Goal: Task Accomplishment & Management: Use online tool/utility

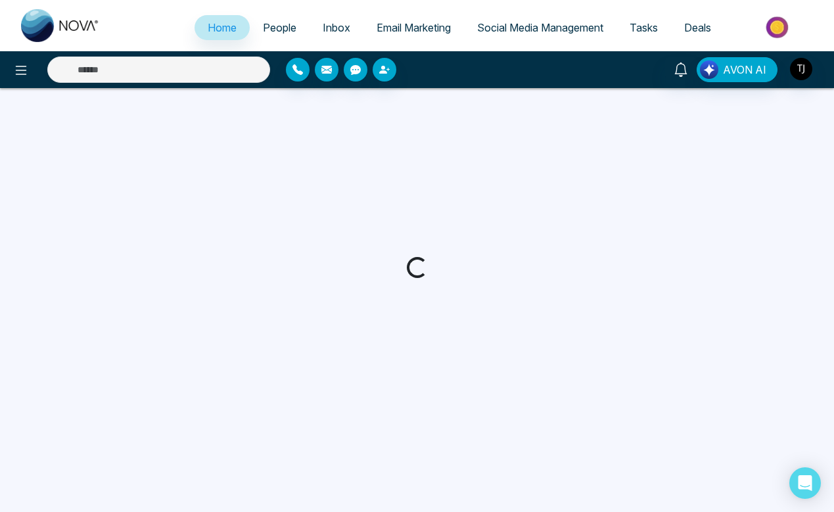
select select "*"
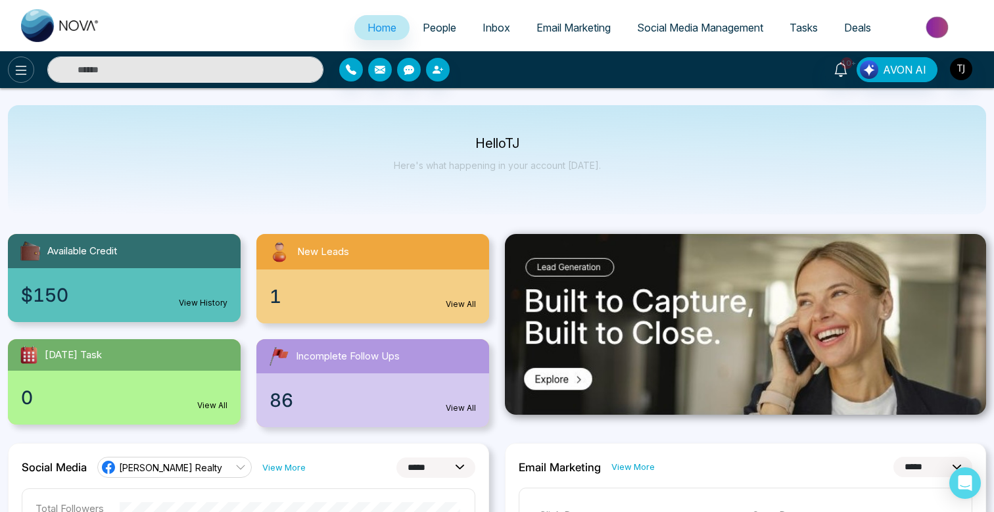
click at [20, 71] on icon at bounding box center [21, 70] width 16 height 16
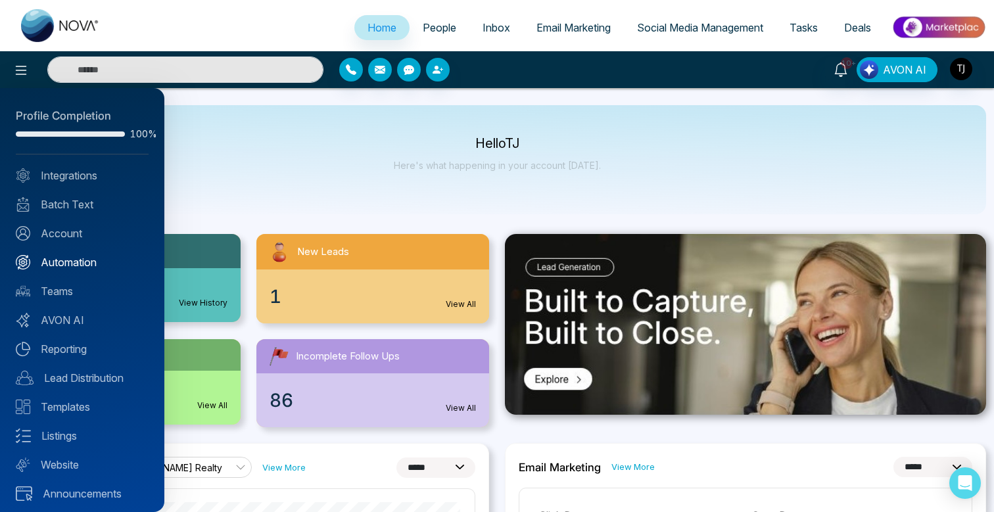
click at [67, 259] on link "Automation" at bounding box center [82, 262] width 133 height 16
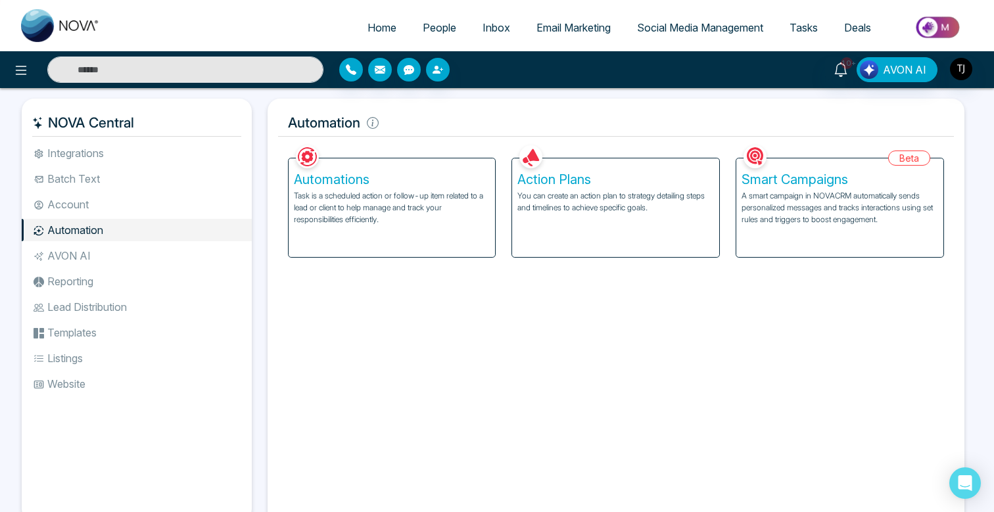
scroll to position [3, 0]
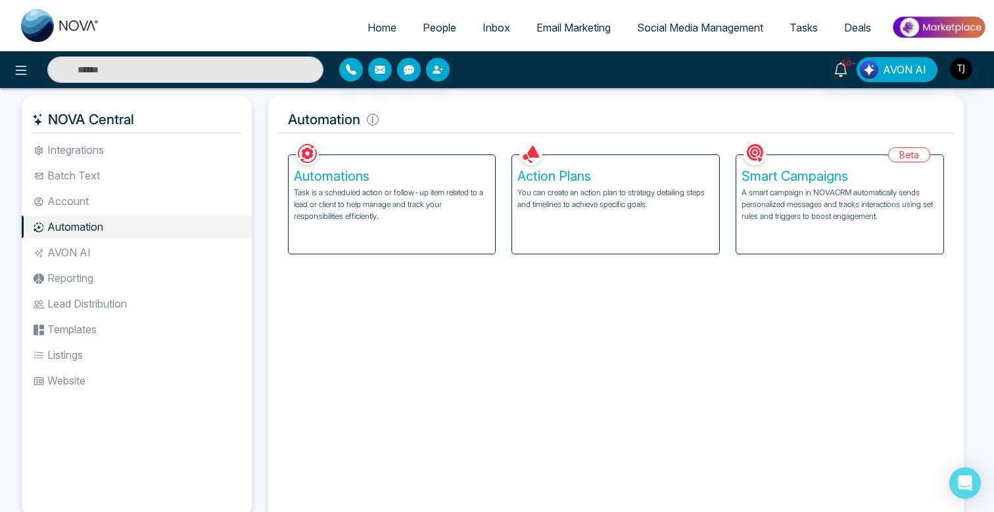
click at [807, 197] on p "A smart campaign in NOVACRM automatically sends personalized messages and track…" at bounding box center [840, 205] width 197 height 36
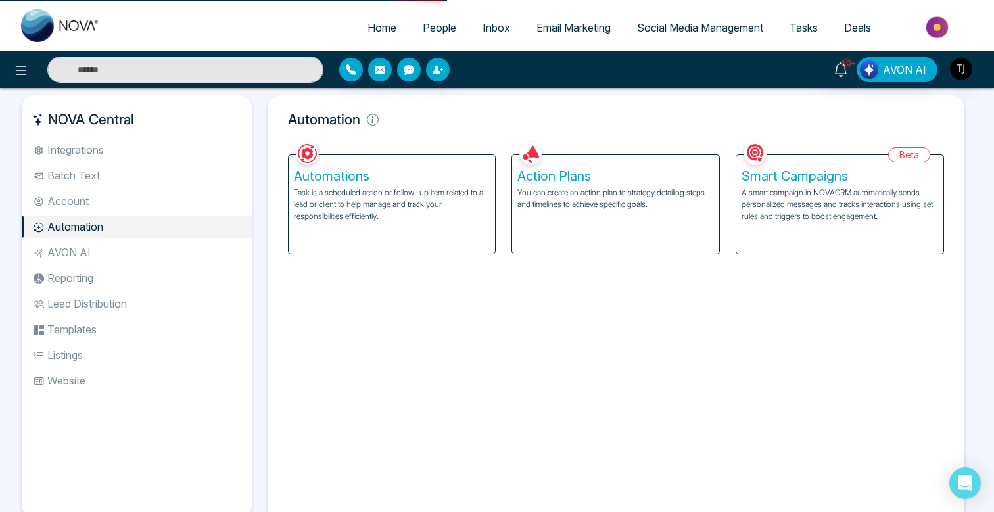
scroll to position [0, 0]
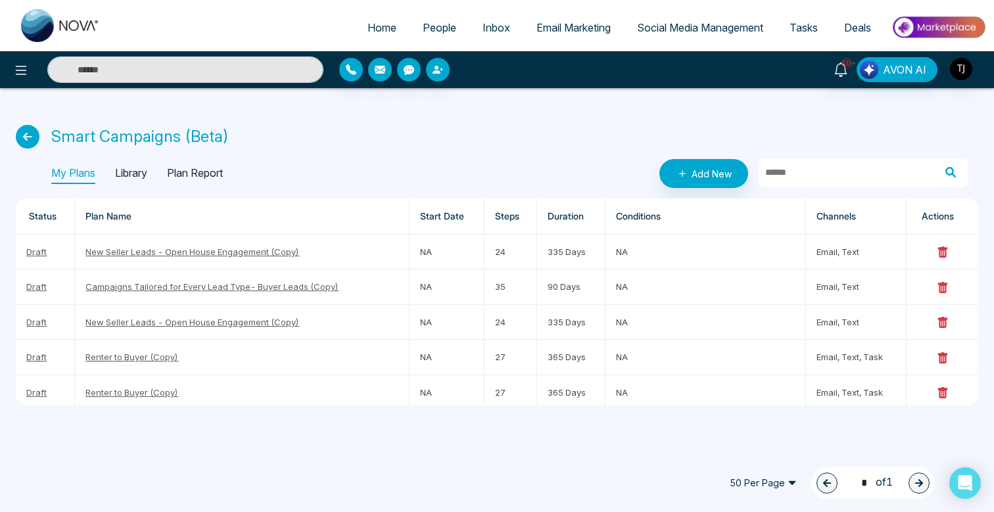
click at [135, 176] on p "Library" at bounding box center [131, 173] width 32 height 21
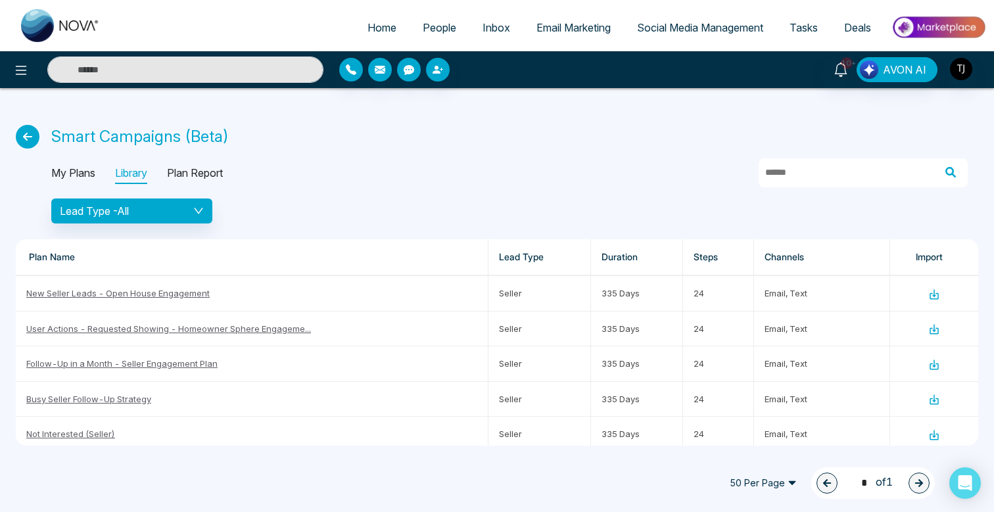
scroll to position [810, 0]
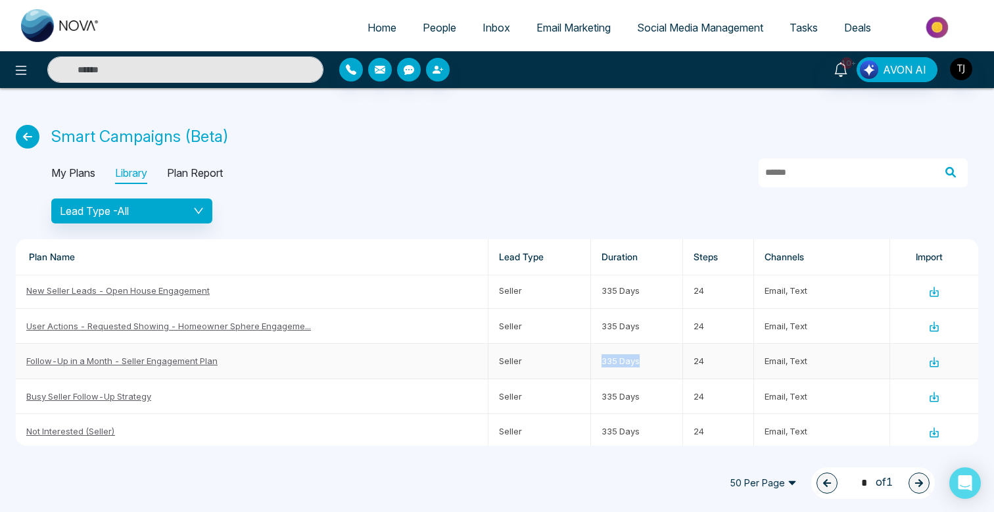
drag, startPoint x: 599, startPoint y: 358, endPoint x: 642, endPoint y: 360, distance: 43.4
click at [642, 360] on td "335 Days" at bounding box center [637, 361] width 92 height 35
drag, startPoint x: 732, startPoint y: 362, endPoint x: 692, endPoint y: 361, distance: 39.5
click at [692, 361] on td "24" at bounding box center [718, 361] width 71 height 35
drag, startPoint x: 826, startPoint y: 361, endPoint x: 750, endPoint y: 360, distance: 75.6
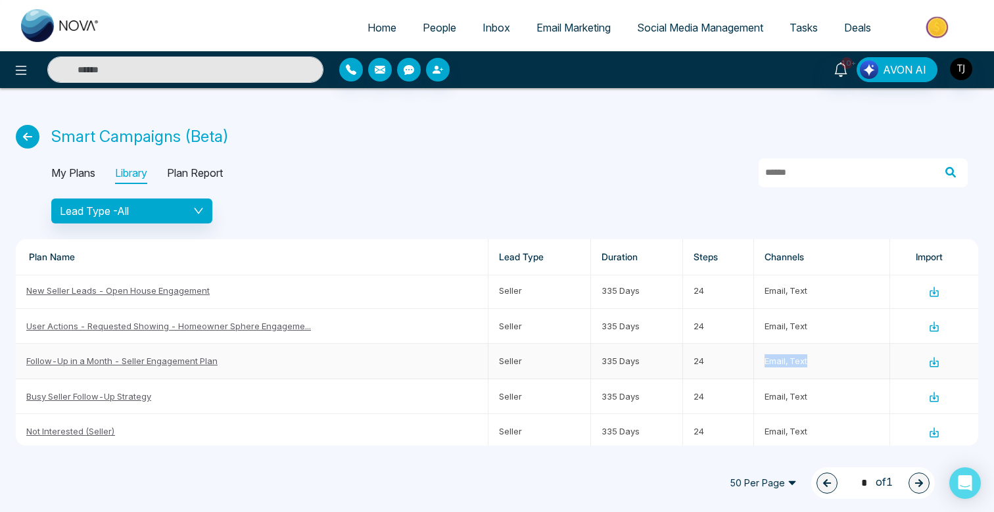
click at [750, 360] on tr "Follow-Up in a Month - Seller Engagement Plan Seller 335 Days 24 email, text" at bounding box center [497, 361] width 963 height 35
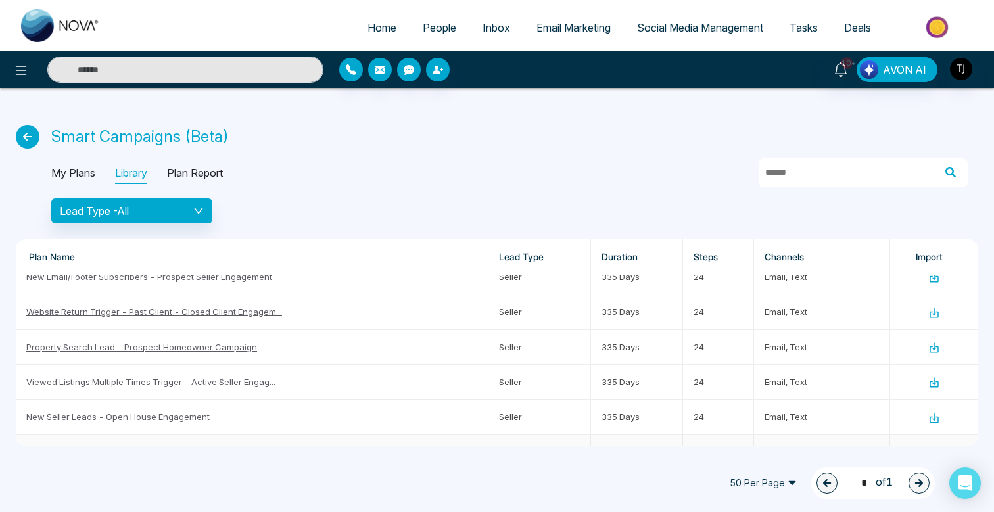
scroll to position [704, 0]
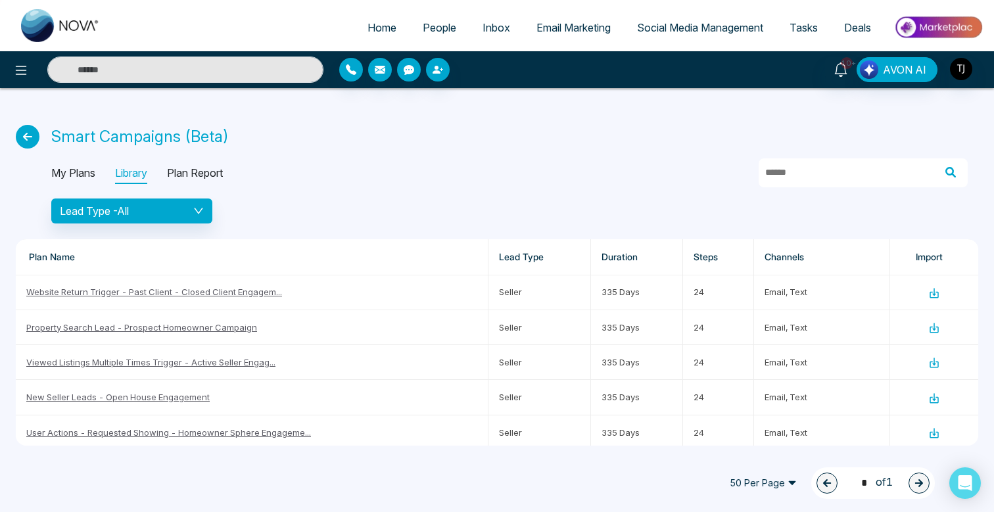
drag, startPoint x: 84, startPoint y: 169, endPoint x: 79, endPoint y: 174, distance: 7.4
click at [84, 169] on p "My Plans" at bounding box center [73, 173] width 44 height 21
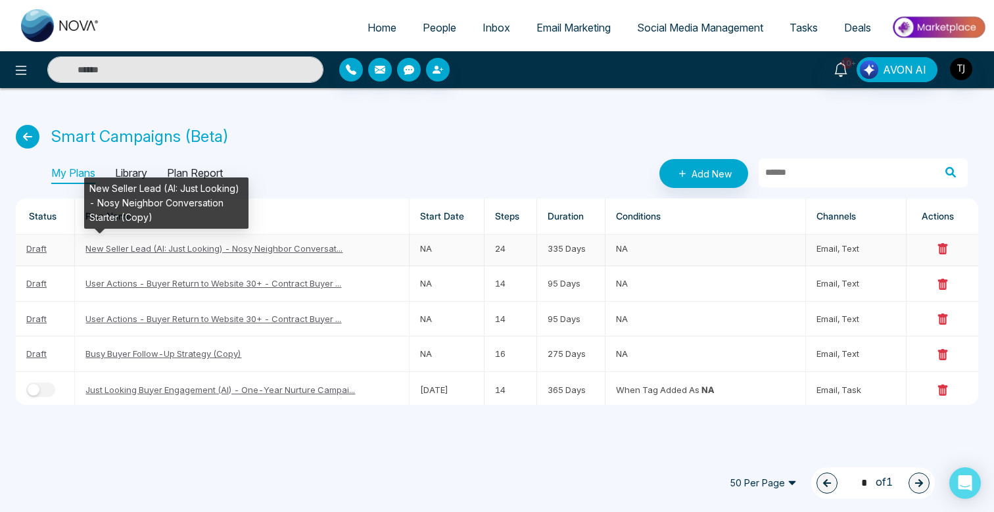
click at [224, 245] on link "New Seller Lead (AI: Just Looking) - Nosy Neighbor Conversat..." at bounding box center [213, 248] width 257 height 11
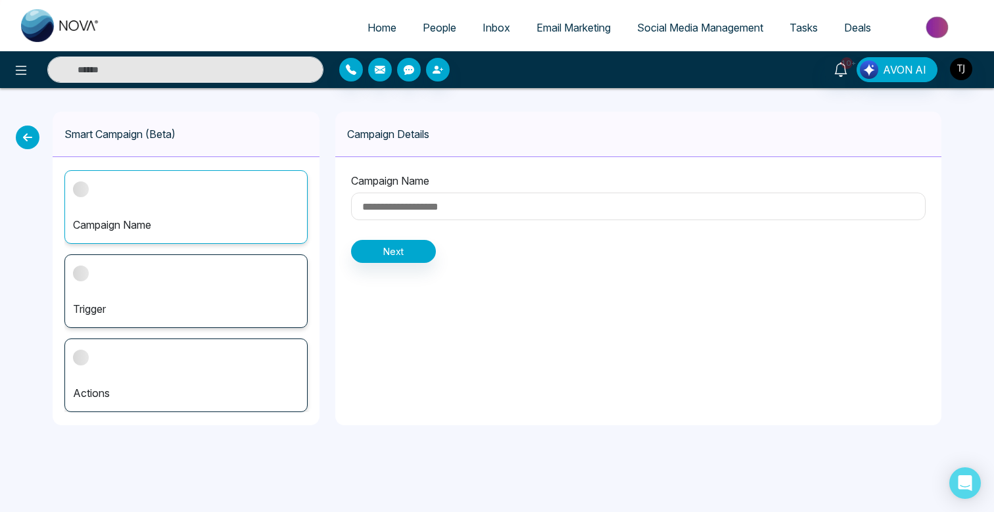
type input "**********"
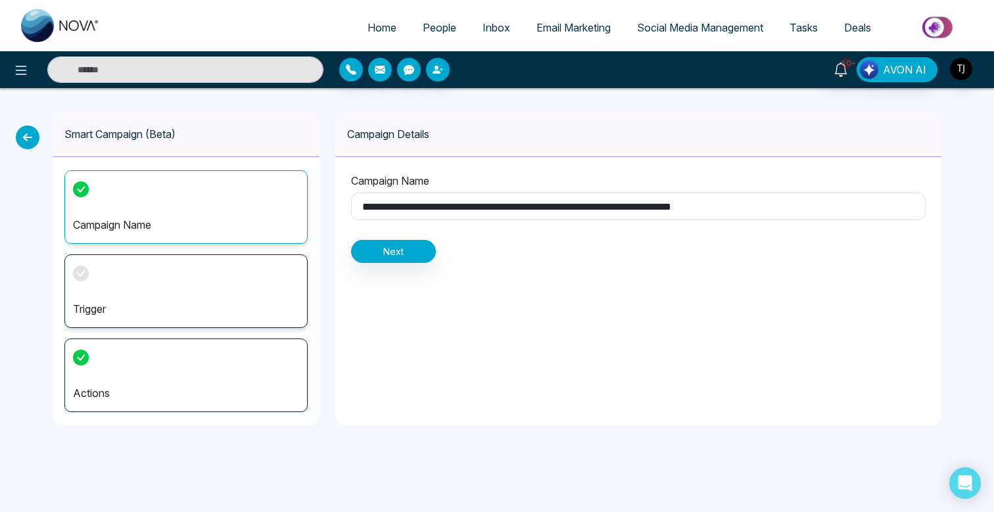
click at [234, 283] on div "Trigger" at bounding box center [185, 291] width 243 height 74
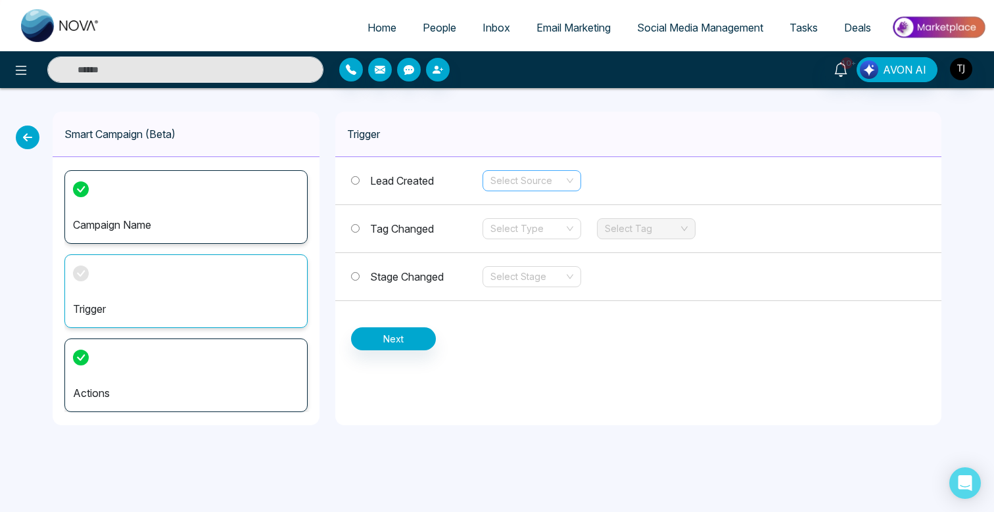
click at [561, 179] on input "search" at bounding box center [528, 181] width 74 height 20
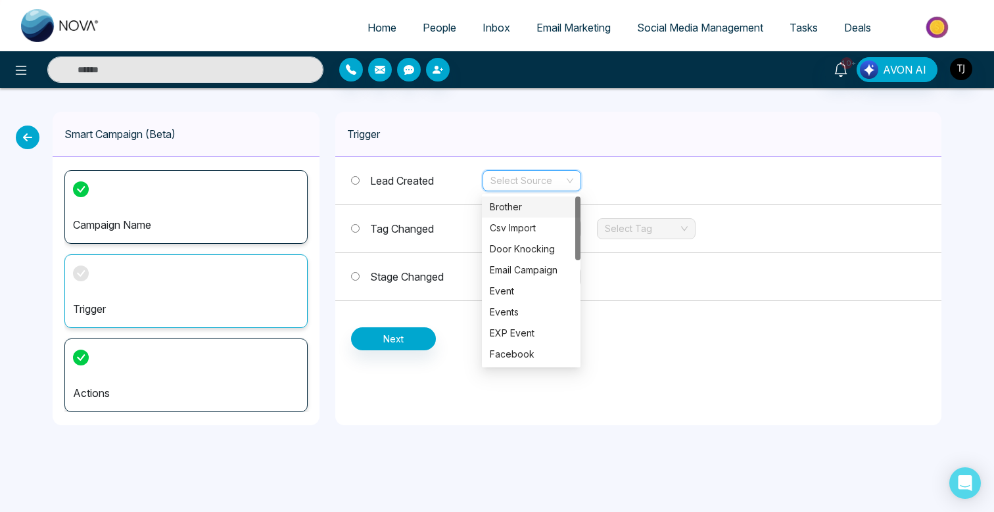
click at [561, 179] on input "search" at bounding box center [528, 181] width 74 height 20
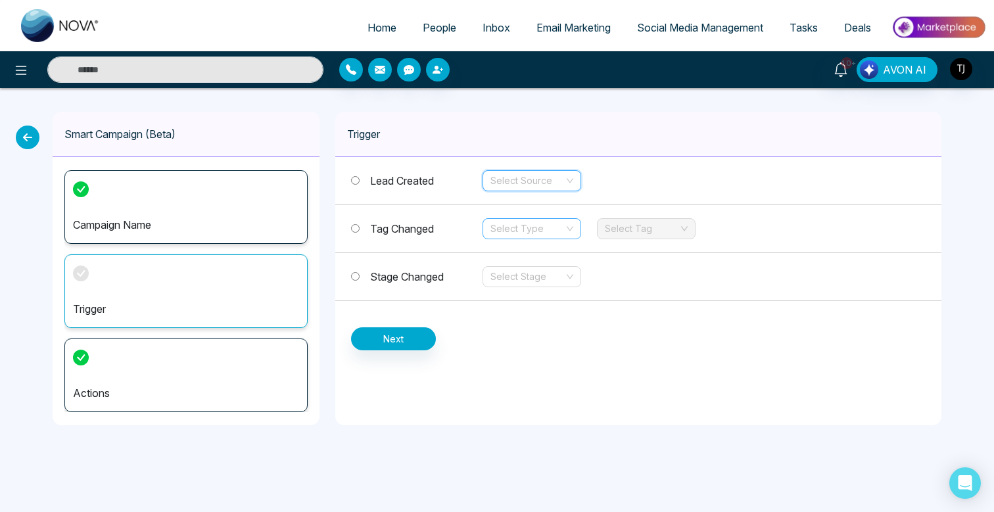
click at [542, 224] on input "search" at bounding box center [528, 229] width 74 height 20
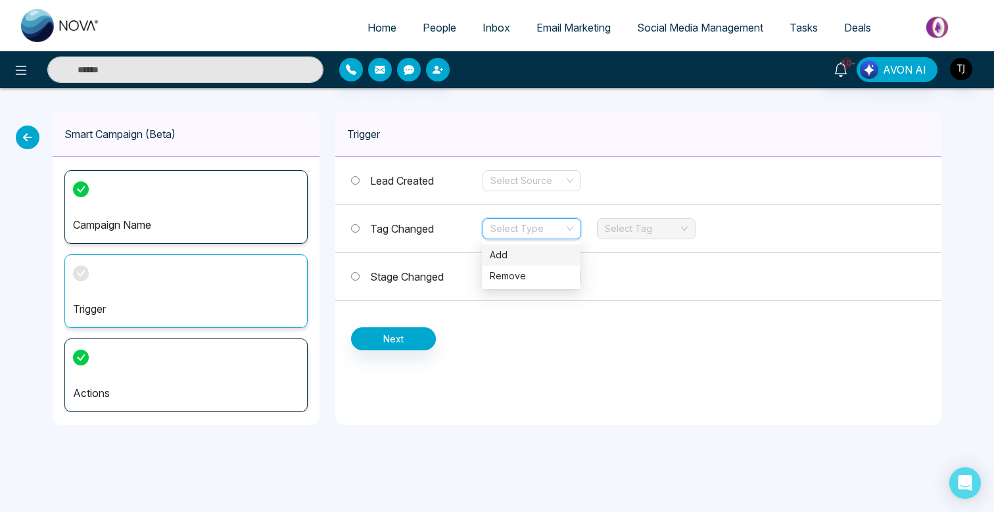
click at [516, 258] on div "Add" at bounding box center [531, 255] width 83 height 14
click at [660, 230] on input "search" at bounding box center [642, 229] width 74 height 20
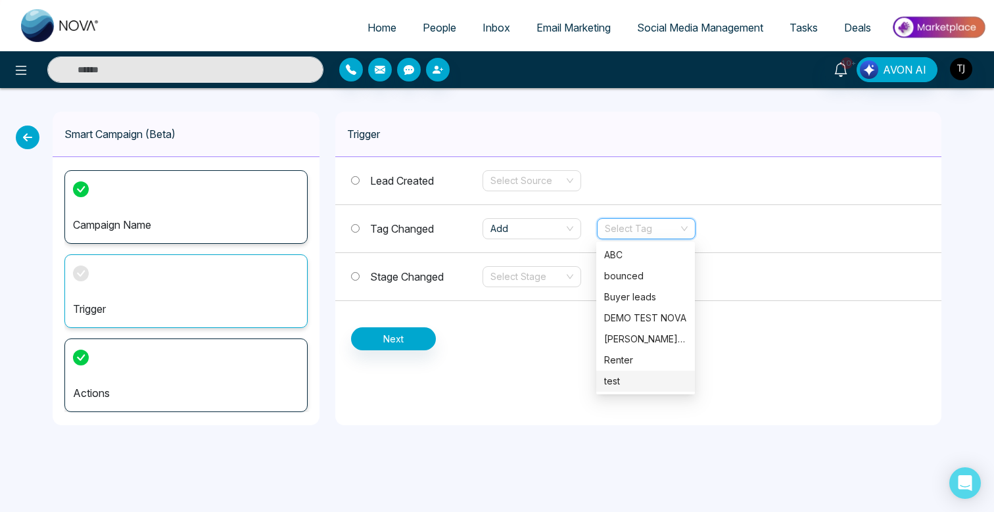
click at [623, 378] on div "test" at bounding box center [645, 381] width 83 height 14
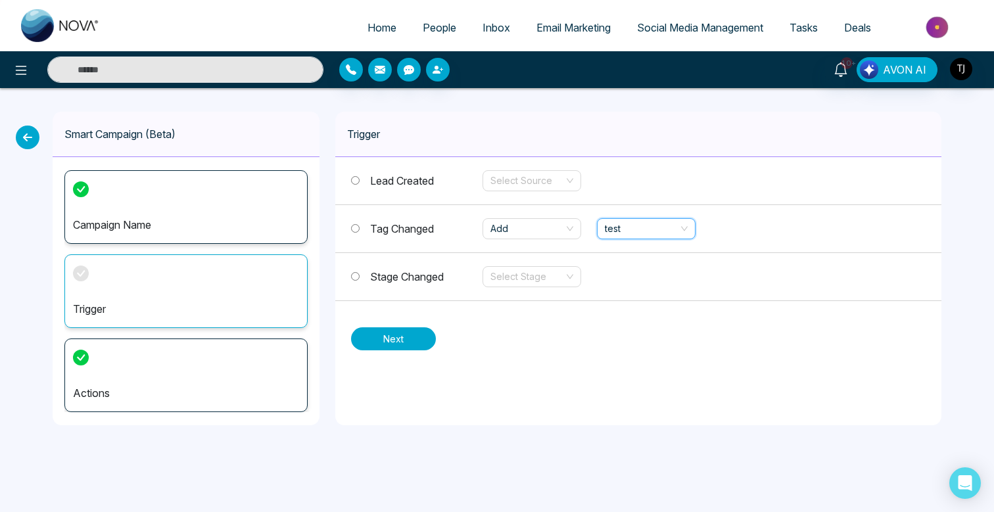
click at [393, 337] on button "Next" at bounding box center [393, 338] width 85 height 23
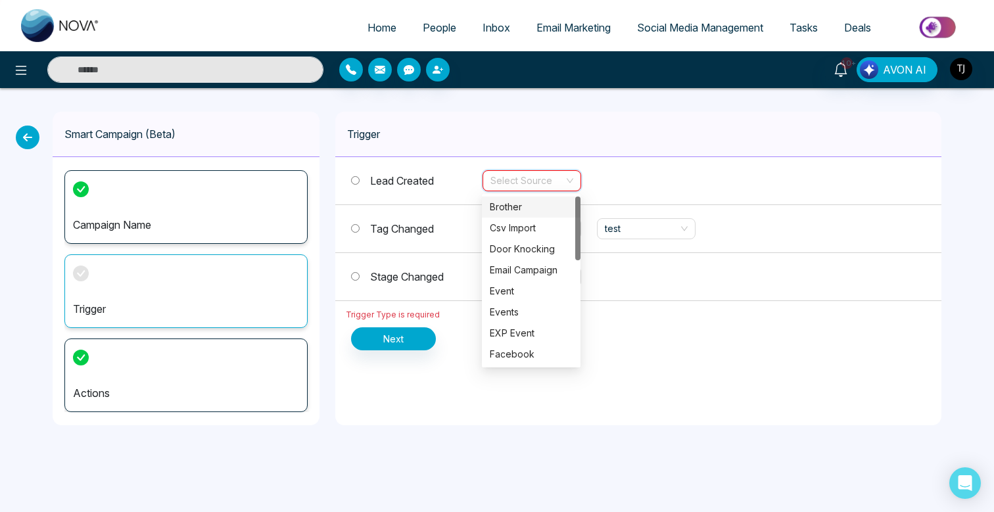
click at [559, 174] on input "search" at bounding box center [528, 181] width 74 height 20
click at [531, 229] on div "Csv Import" at bounding box center [531, 228] width 83 height 14
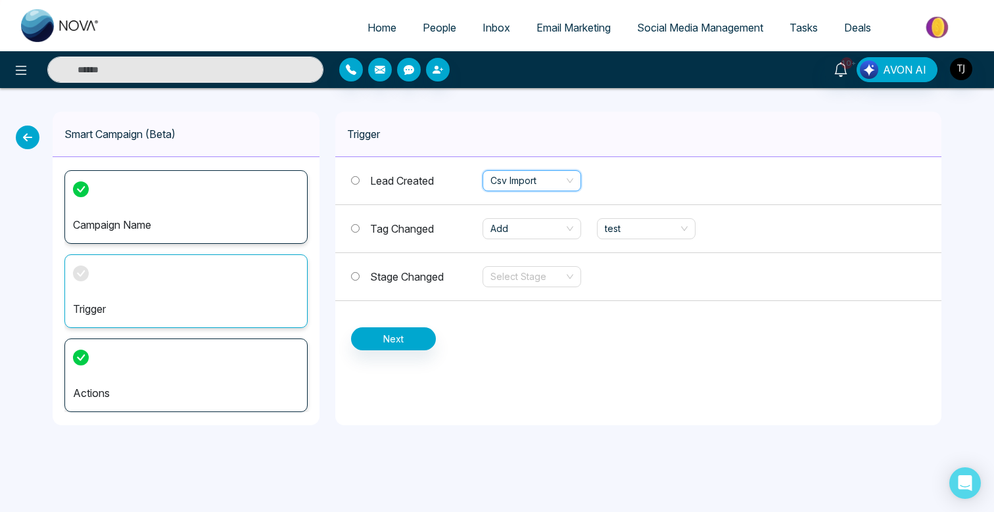
click at [180, 347] on div "Actions" at bounding box center [185, 376] width 243 height 74
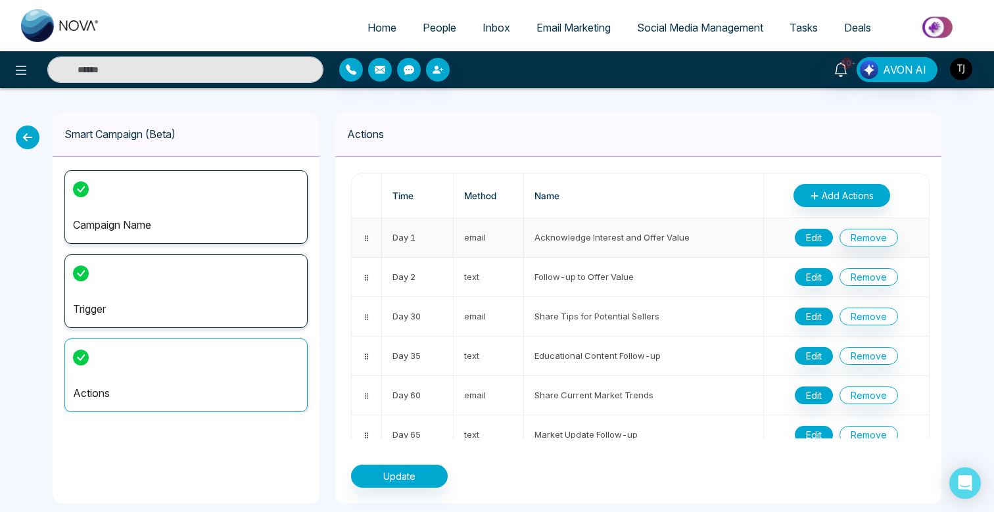
scroll to position [3, 0]
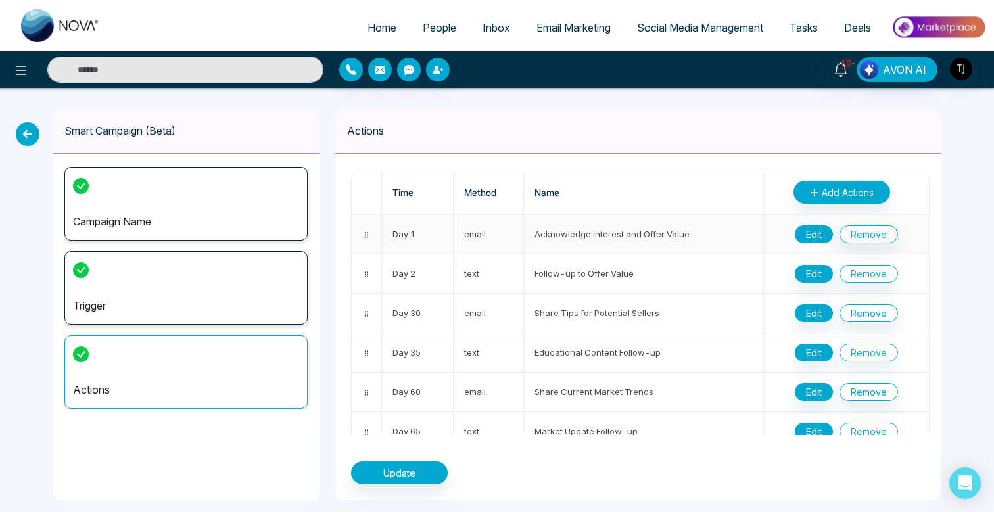
click at [811, 238] on button "Edit" at bounding box center [814, 235] width 38 height 18
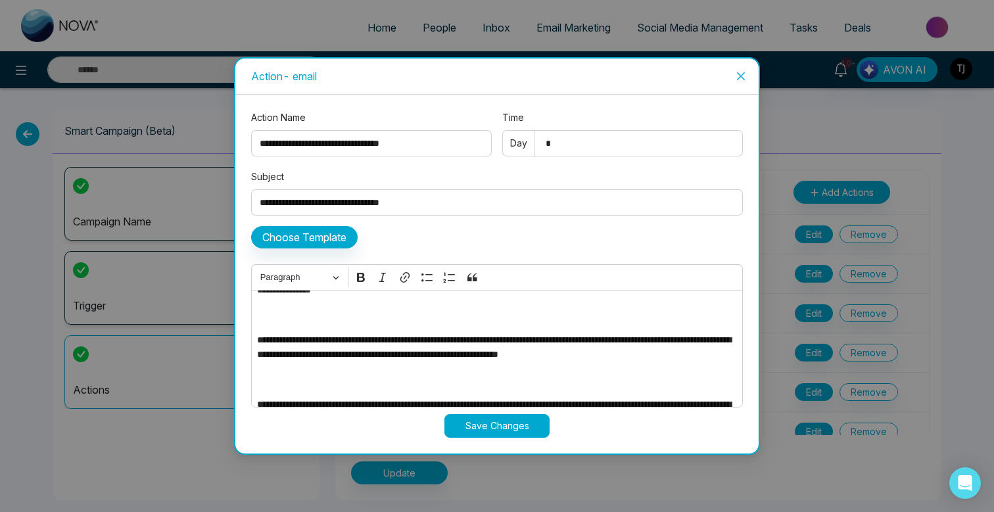
scroll to position [0, 0]
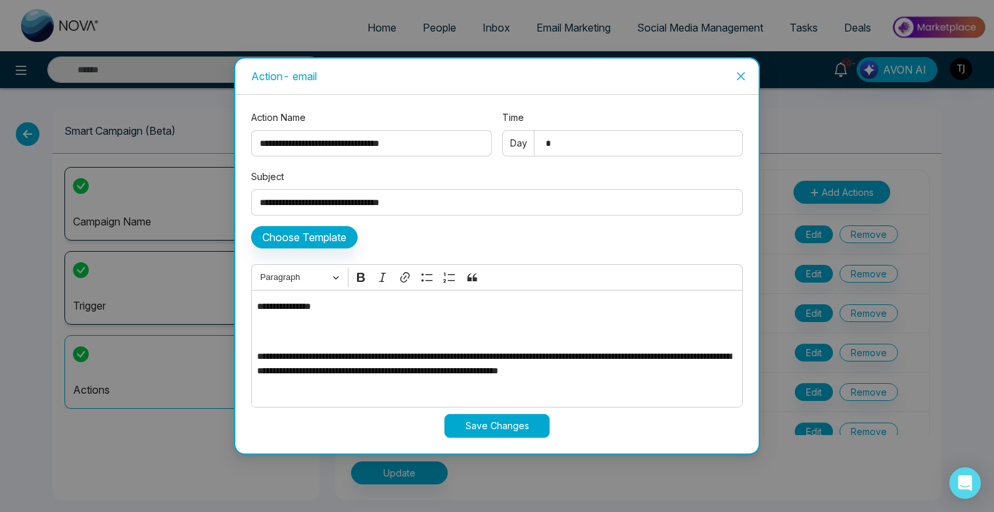
click at [738, 75] on icon "close" at bounding box center [741, 76] width 11 height 11
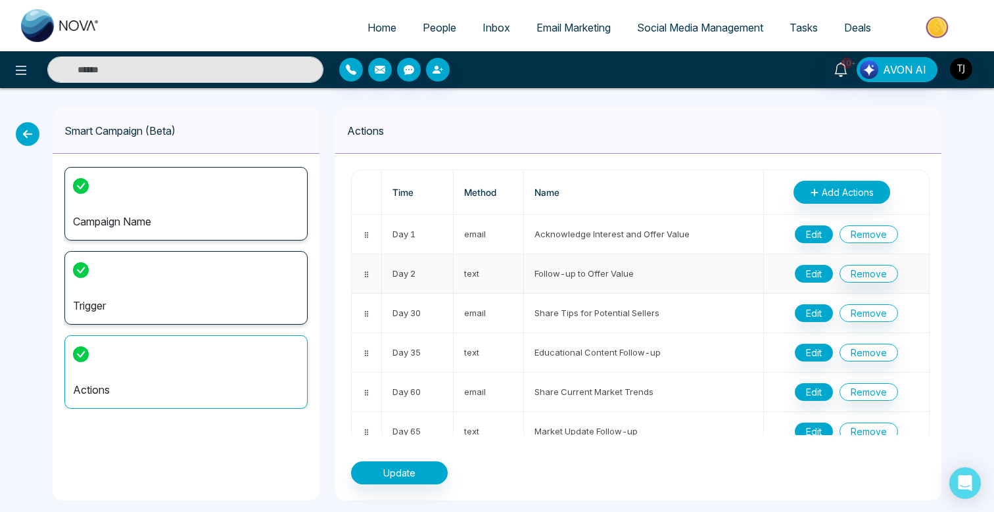
click at [820, 270] on button "Edit" at bounding box center [814, 274] width 38 height 18
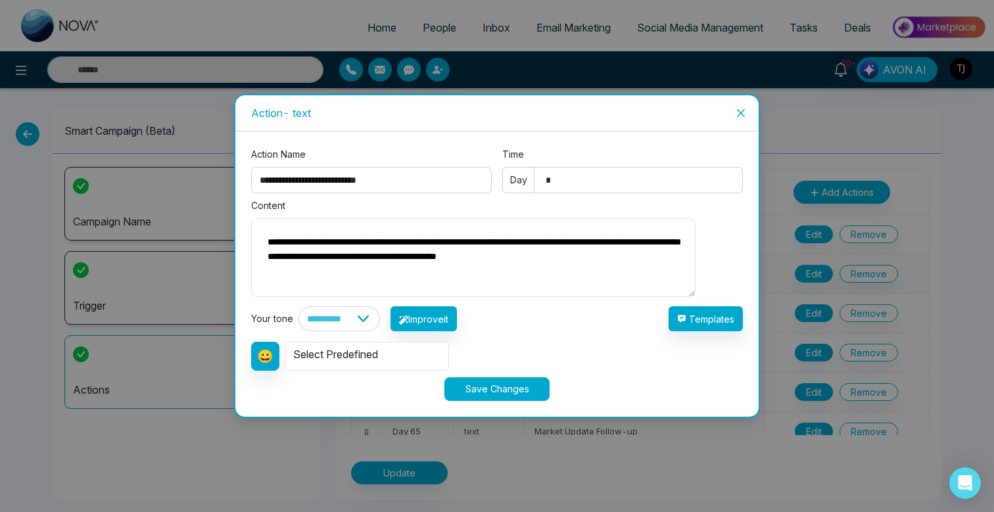
drag, startPoint x: 738, startPoint y: 106, endPoint x: 763, endPoint y: 283, distance: 179.3
click at [738, 108] on icon "close" at bounding box center [741, 113] width 11 height 11
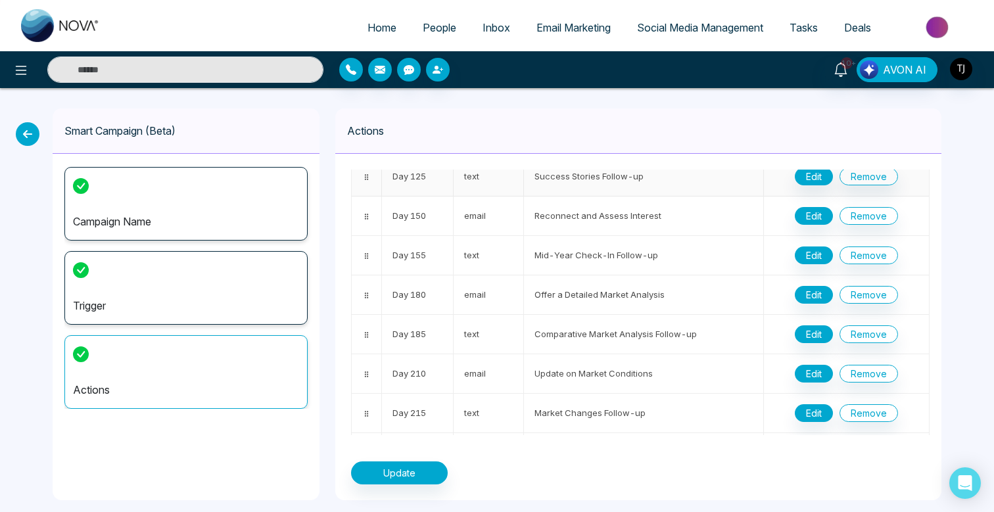
scroll to position [494, 0]
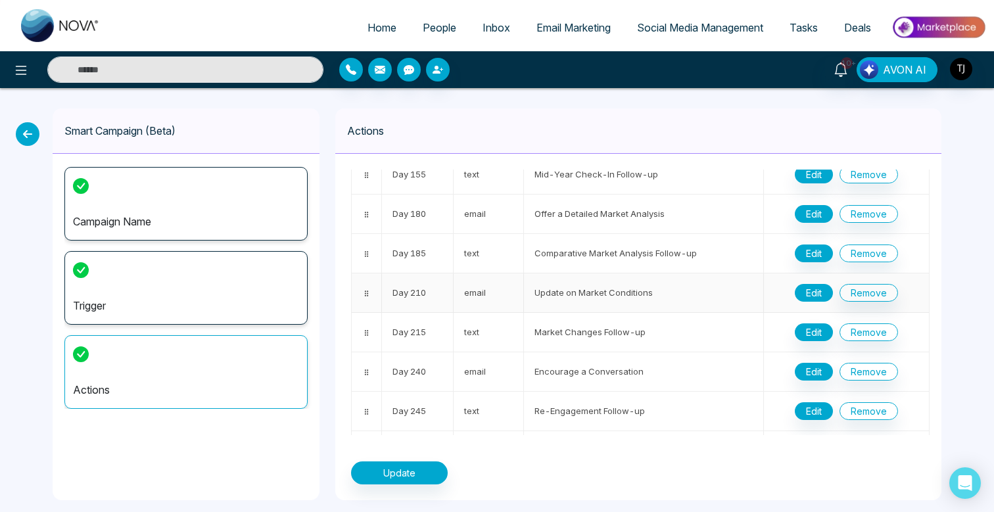
click at [815, 288] on button "Edit" at bounding box center [814, 293] width 38 height 18
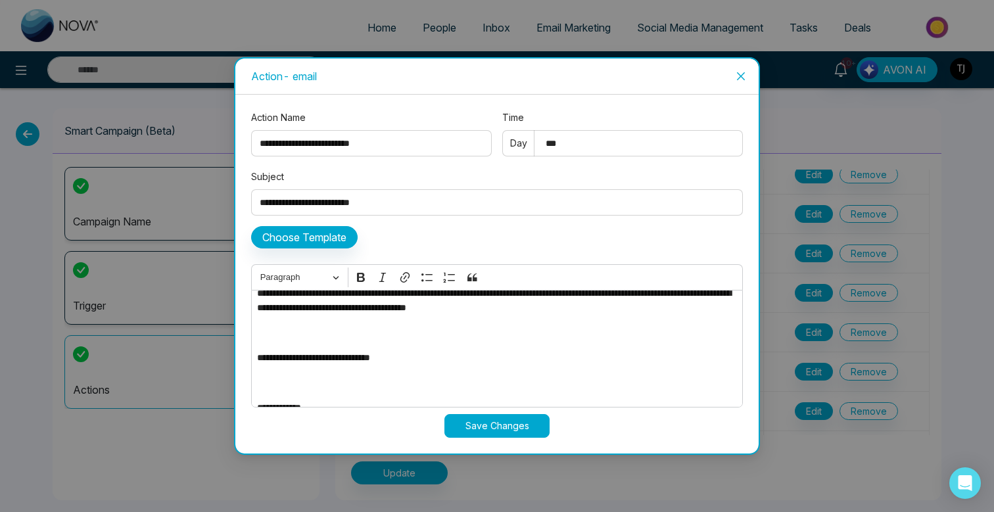
scroll to position [308, 0]
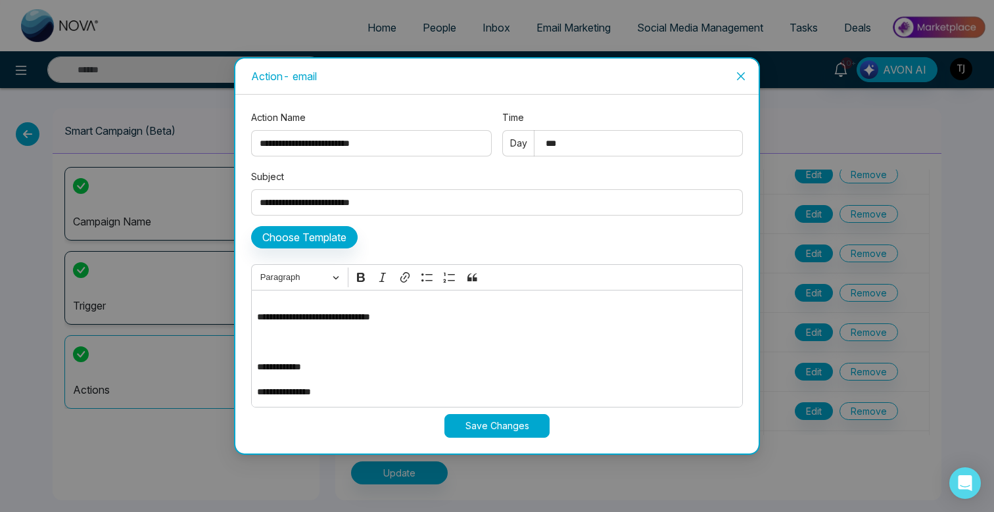
click at [742, 80] on icon "close" at bounding box center [741, 76] width 11 height 11
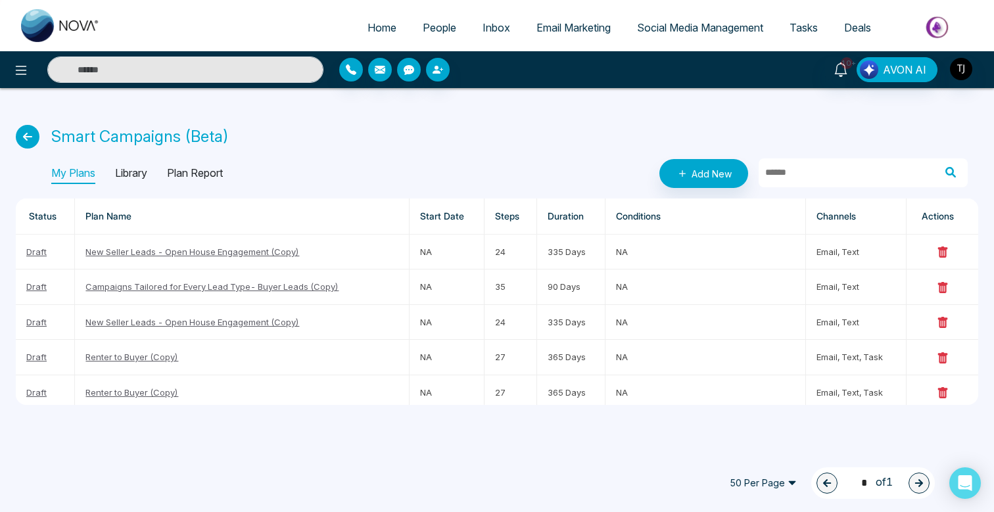
click at [212, 173] on p "Plan Report" at bounding box center [195, 173] width 56 height 21
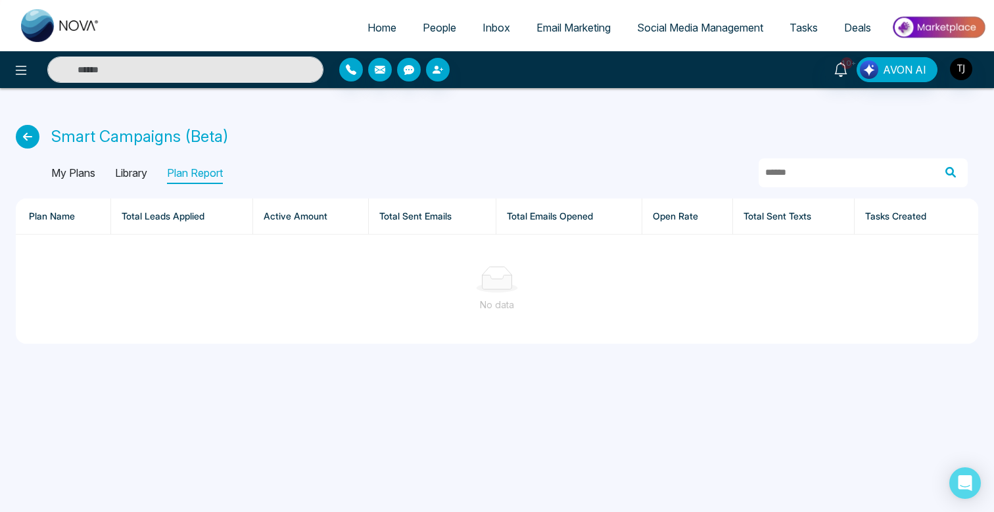
click at [136, 175] on p "Library" at bounding box center [131, 173] width 32 height 21
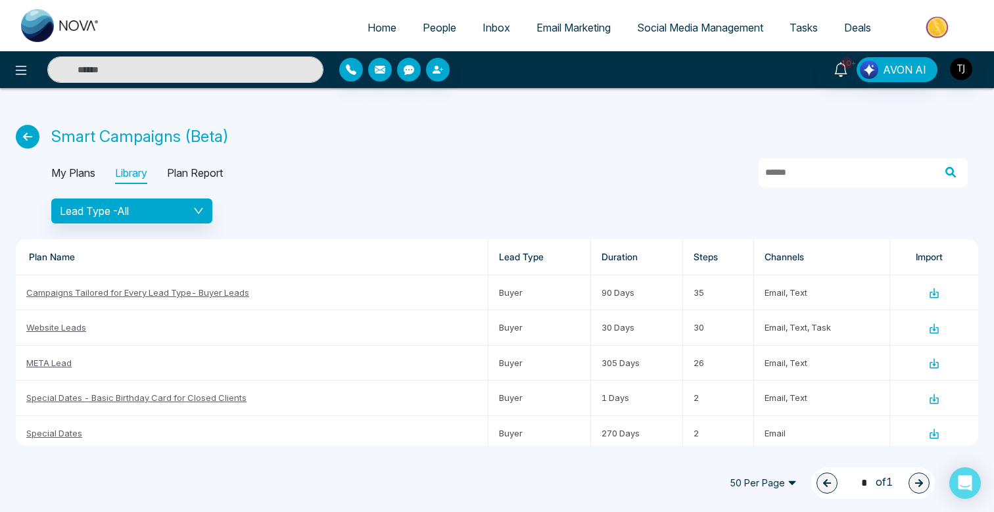
click at [92, 174] on p "My Plans" at bounding box center [73, 173] width 44 height 21
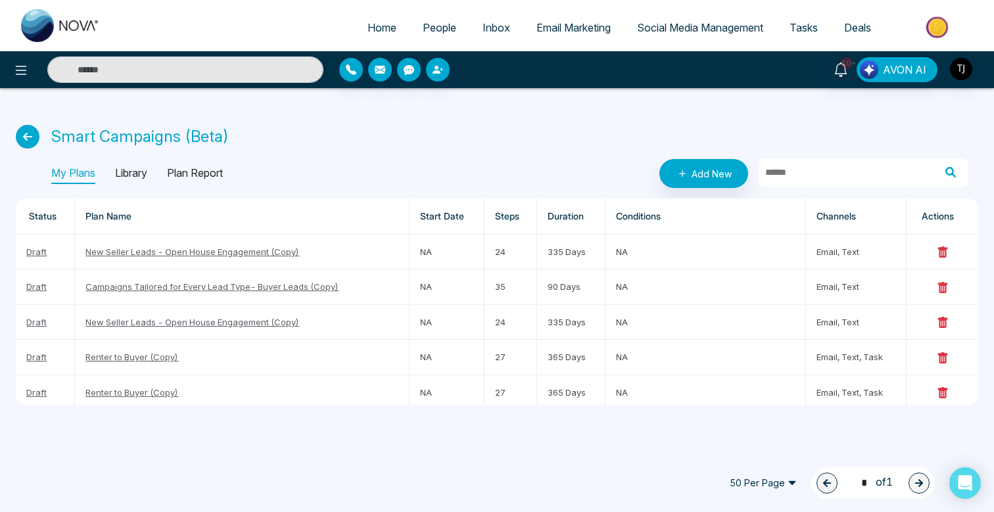
click at [567, 29] on span "Email Marketing" at bounding box center [574, 27] width 74 height 13
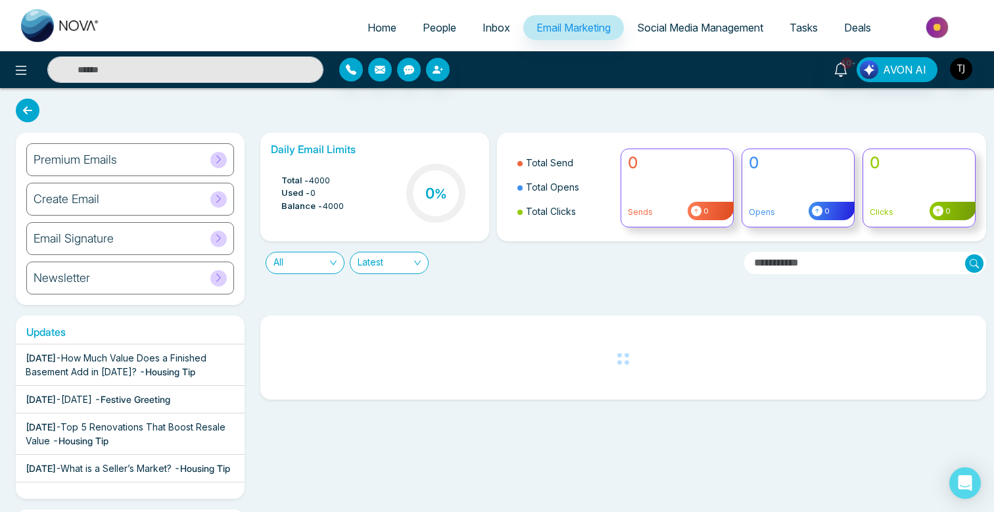
click at [98, 153] on h6 "Premium Emails" at bounding box center [76, 160] width 84 height 14
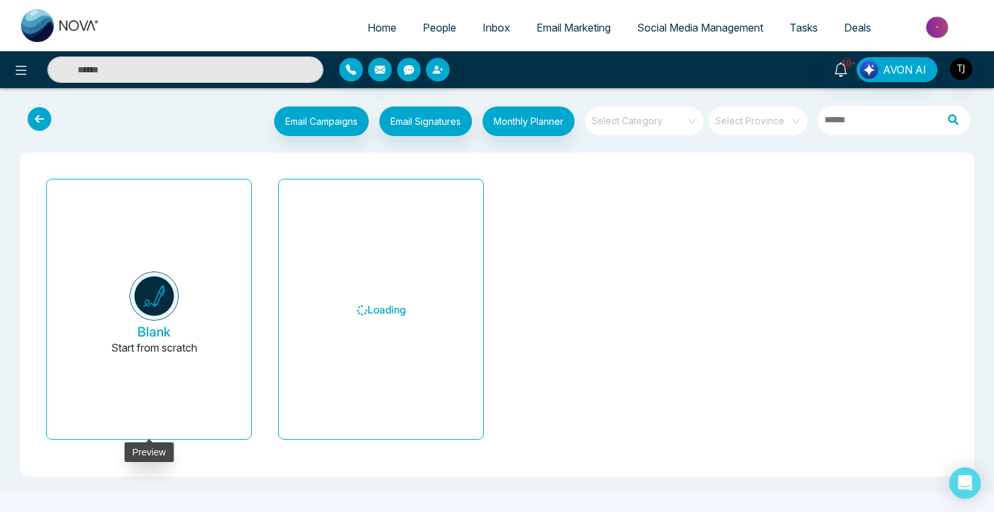
click at [206, 297] on button "Blank Start from scratch" at bounding box center [154, 314] width 173 height 249
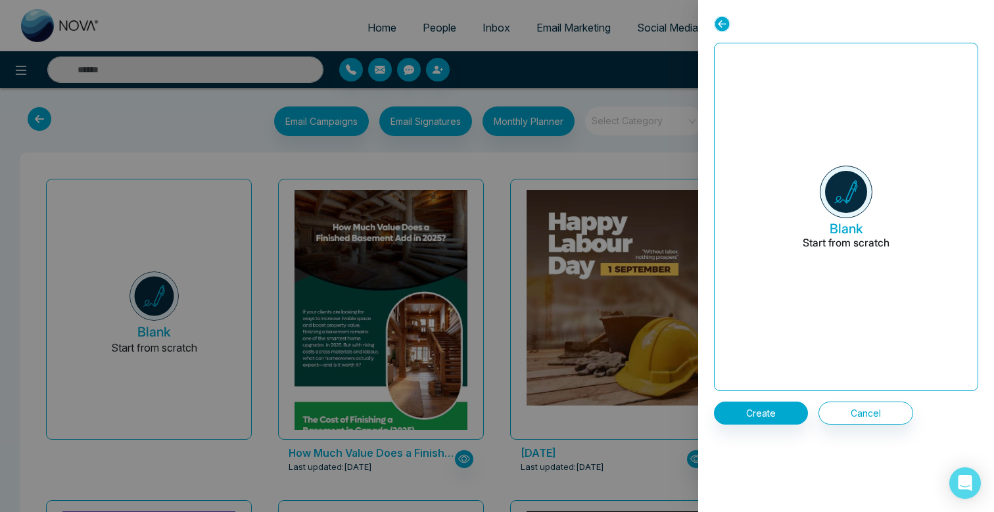
click at [569, 174] on div at bounding box center [497, 256] width 994 height 512
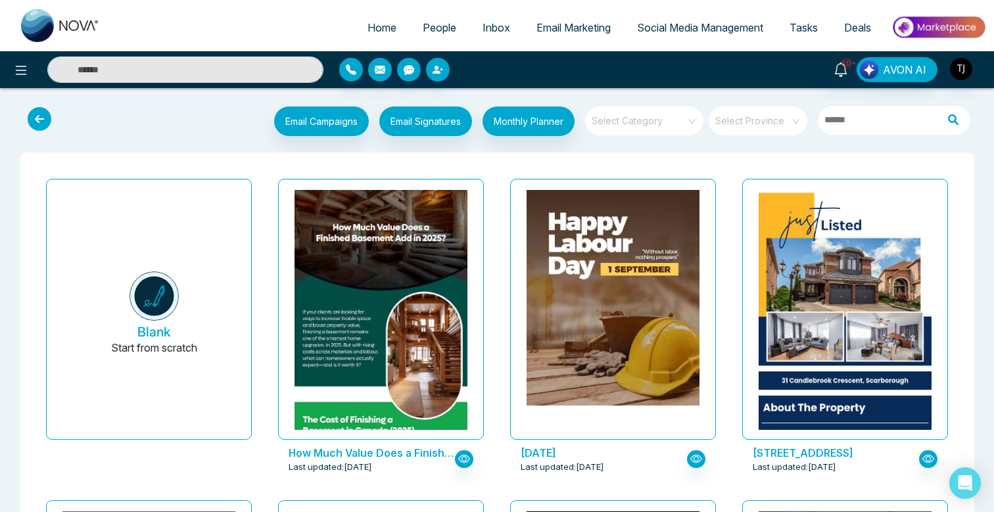
click at [613, 118] on input "search" at bounding box center [639, 117] width 95 height 20
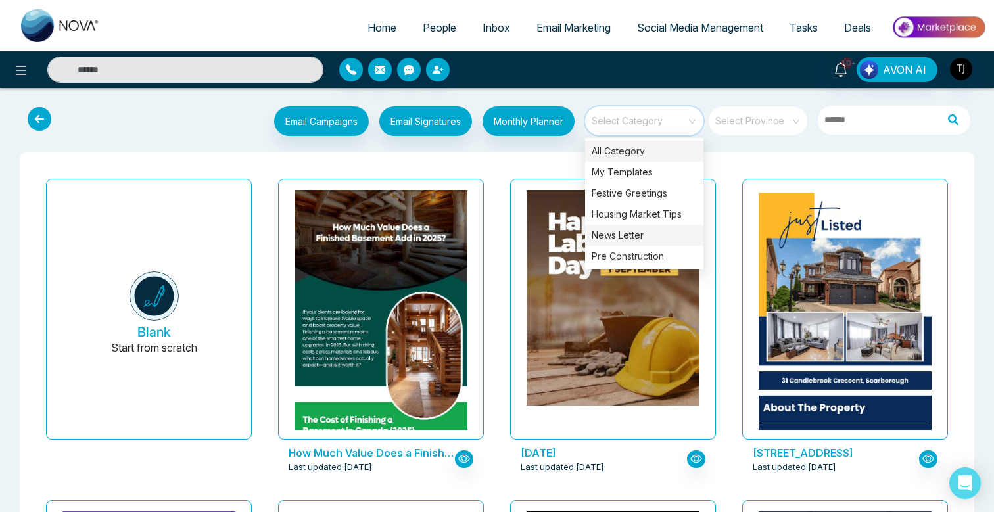
click at [637, 233] on div "News Letter" at bounding box center [644, 235] width 118 height 21
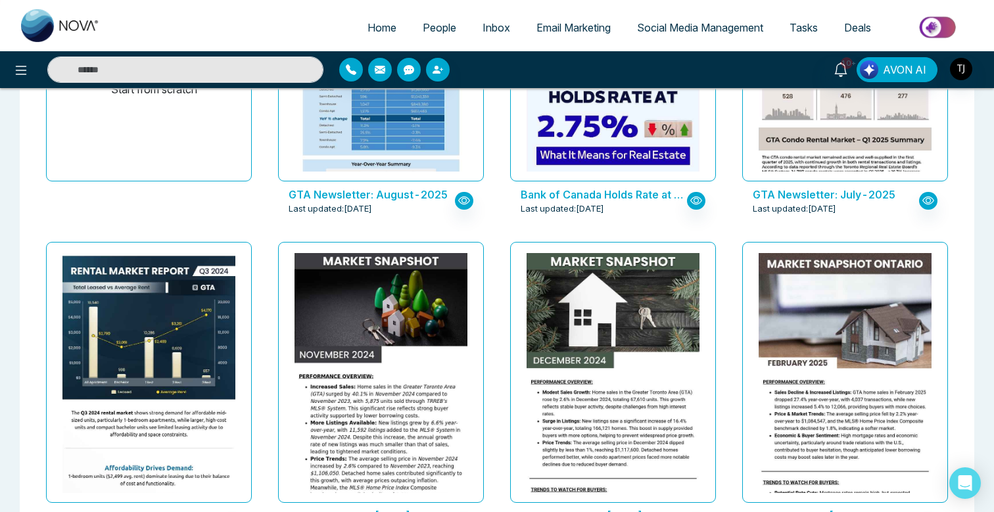
scroll to position [254, 0]
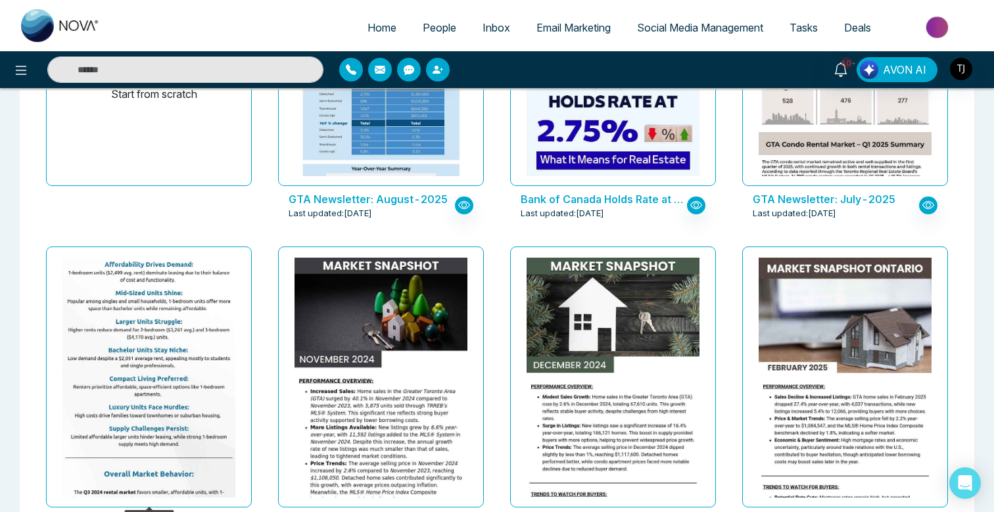
click at [194, 345] on img at bounding box center [149, 290] width 346 height 482
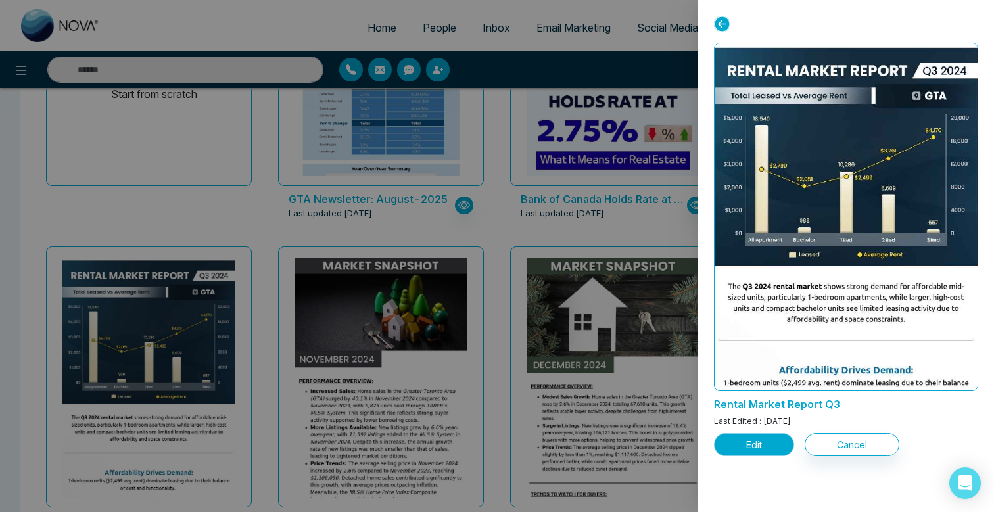
click at [757, 444] on button "Edit" at bounding box center [754, 444] width 80 height 23
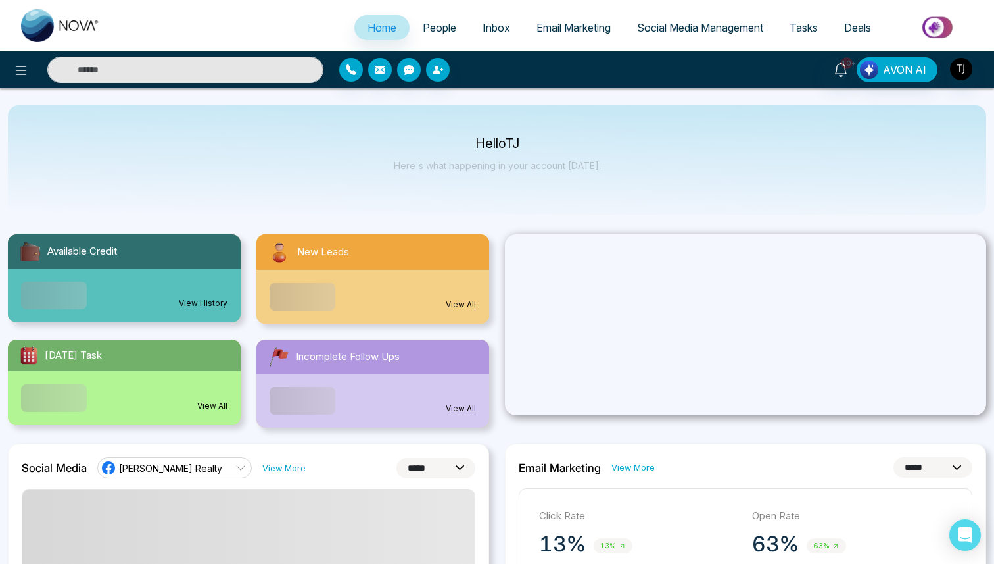
select select "*"
